Goal: Information Seeking & Learning: Check status

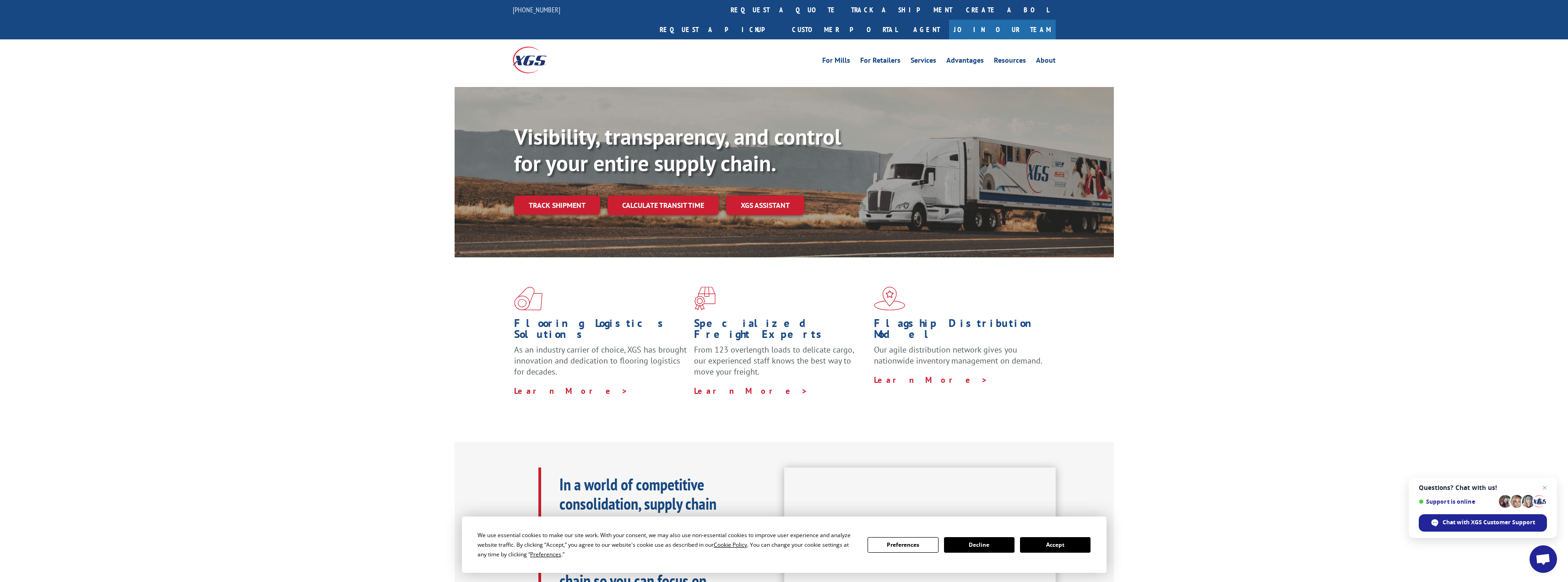
click at [844, 9] on link "track a shipment" at bounding box center [901, 10] width 115 height 19
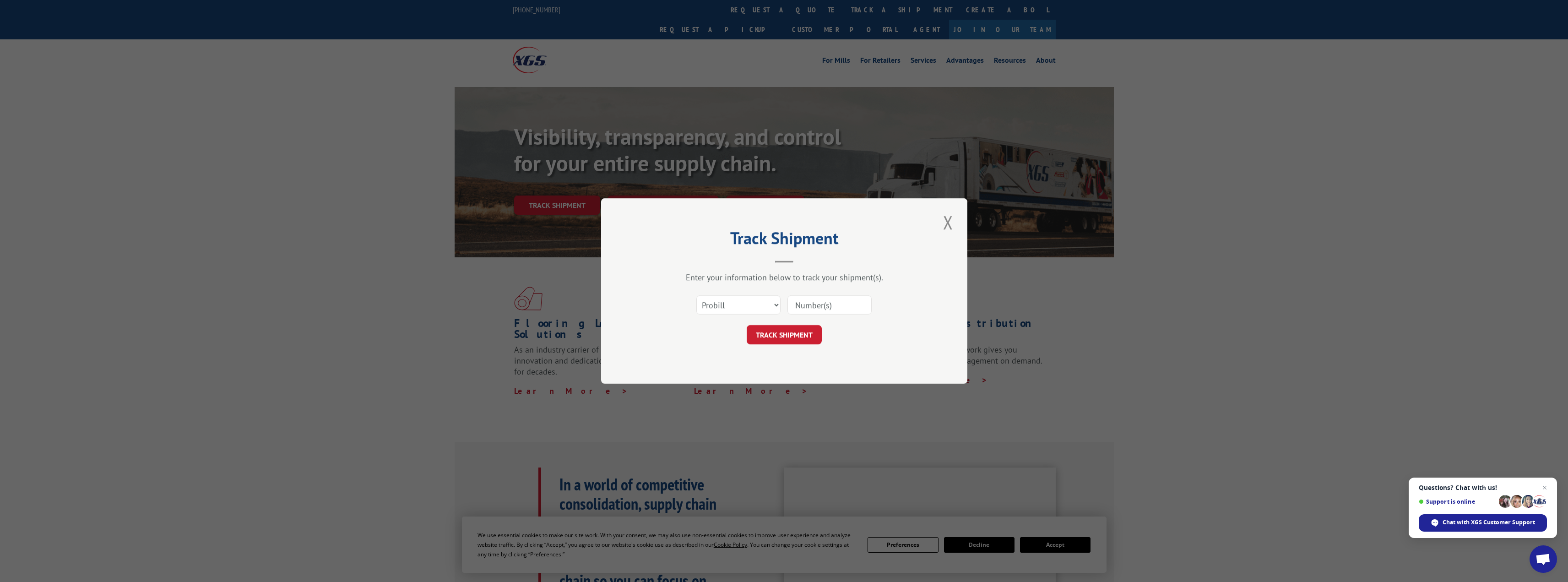
click at [835, 307] on input at bounding box center [830, 305] width 84 height 19
paste input "15963311"
type input "15963311"
click at [812, 332] on button "TRACK SHIPMENT" at bounding box center [784, 335] width 75 height 19
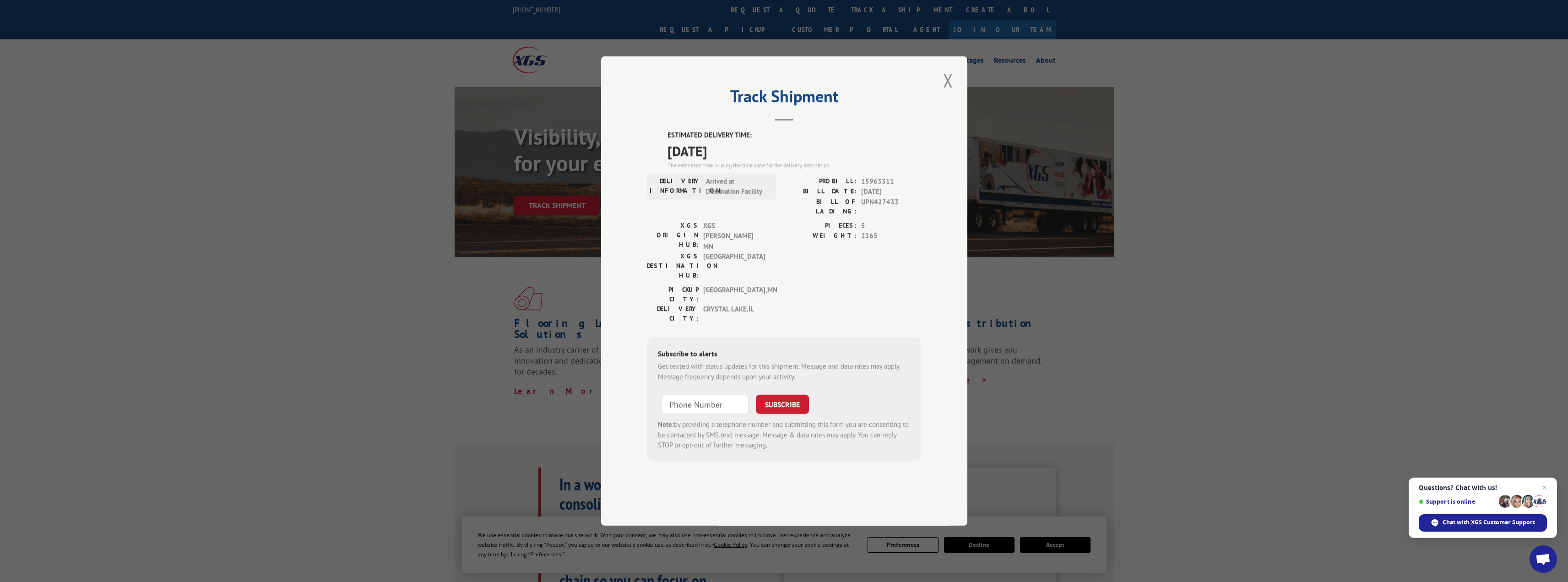
click at [1255, 310] on div "Track Shipment ESTIMATED DELIVERY TIME: [DATE] The estimated time is using the …" at bounding box center [784, 291] width 1568 height 582
click at [950, 93] on button "Close modal" at bounding box center [948, 80] width 16 height 25
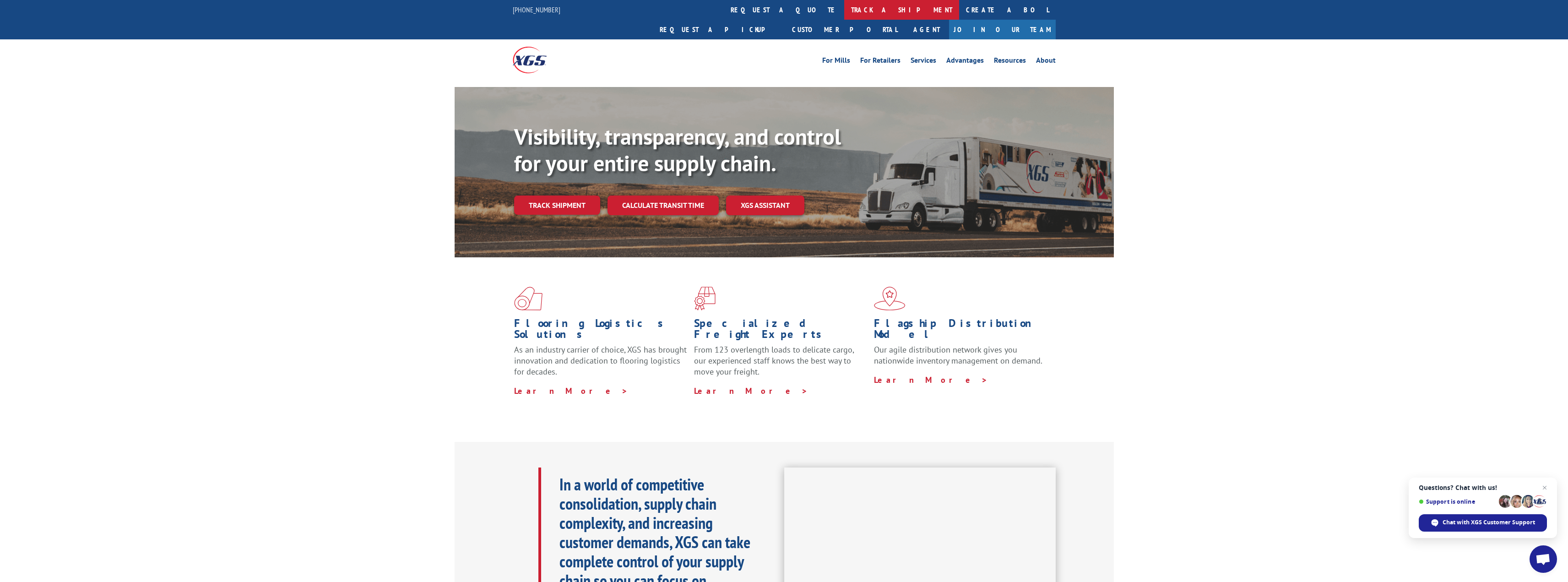
click at [844, 10] on link "track a shipment" at bounding box center [901, 10] width 115 height 19
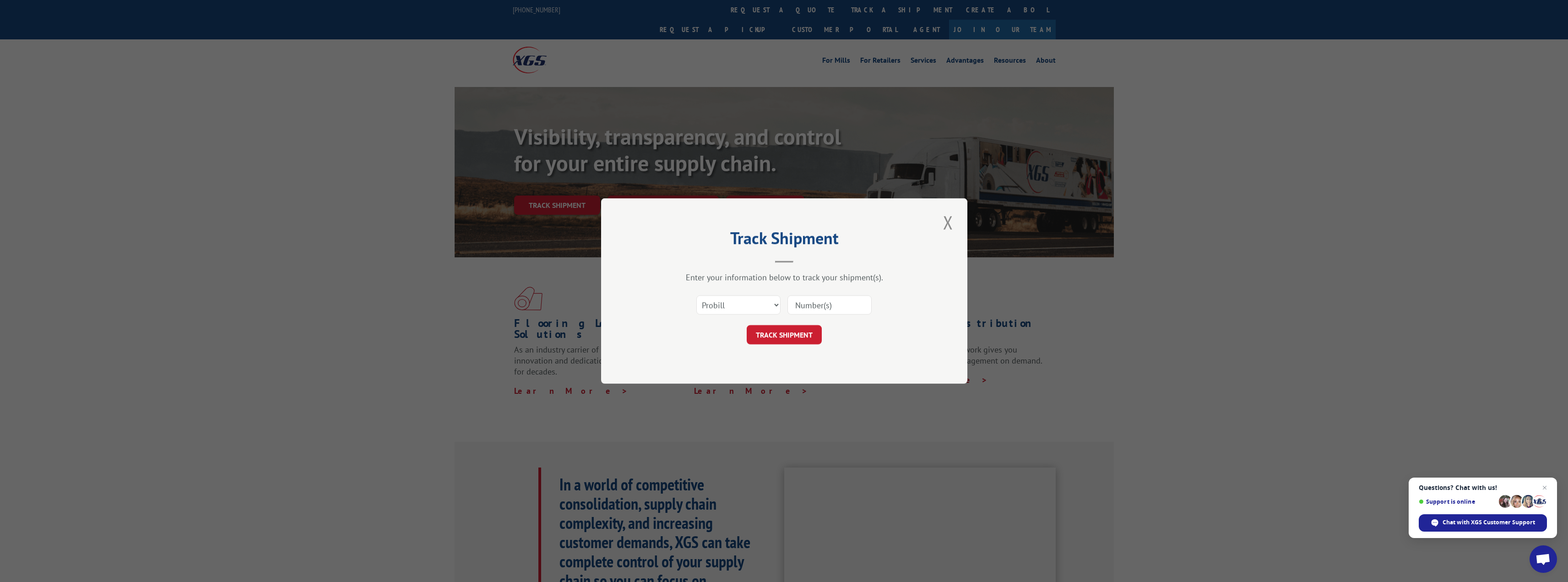
click at [823, 309] on input at bounding box center [830, 305] width 84 height 19
paste input "15963311"
type input "15963311"
click at [802, 332] on button "TRACK SHIPMENT" at bounding box center [784, 335] width 75 height 19
